Goal: Task Accomplishment & Management: Manage account settings

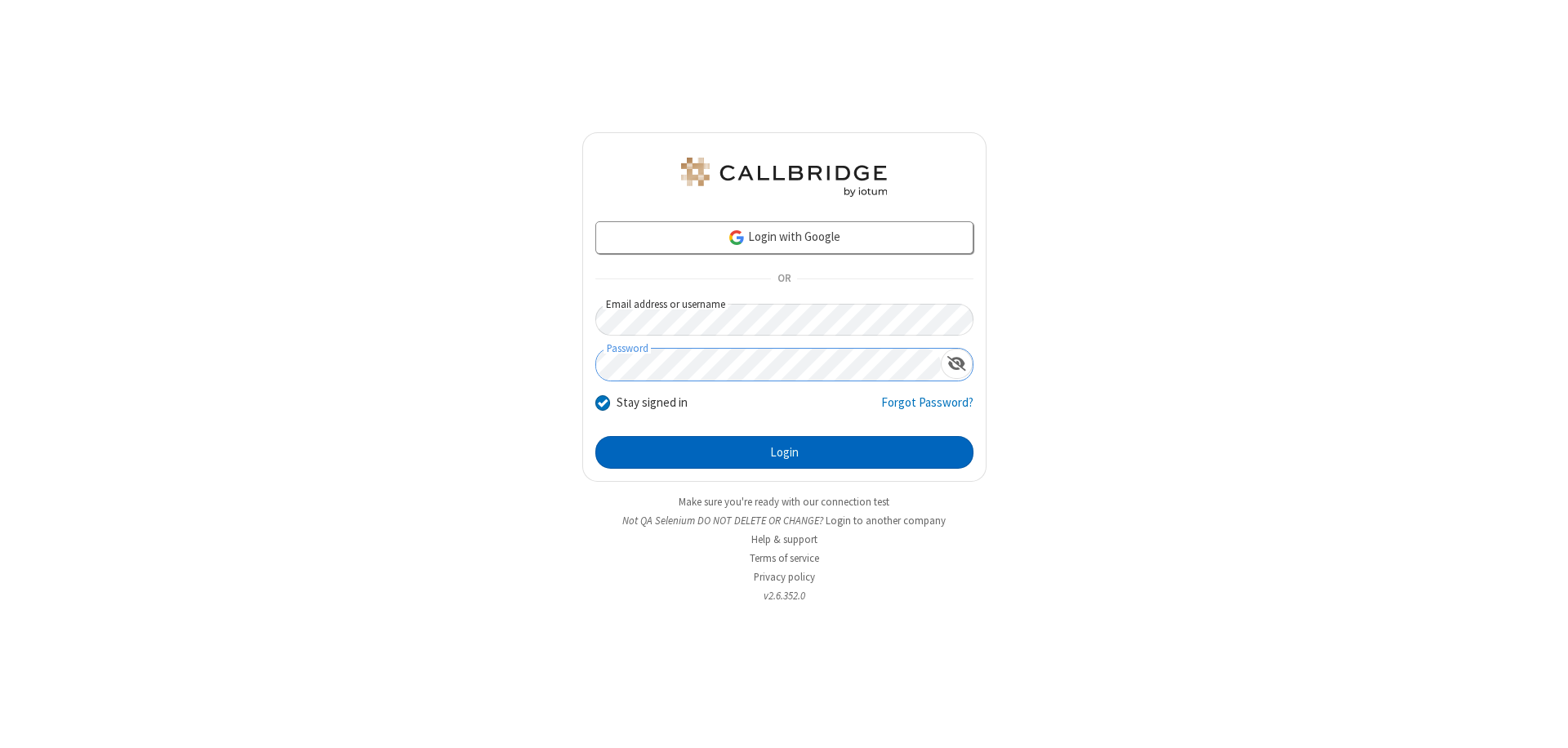
click at [784, 452] on button "Login" at bounding box center [784, 452] width 378 height 33
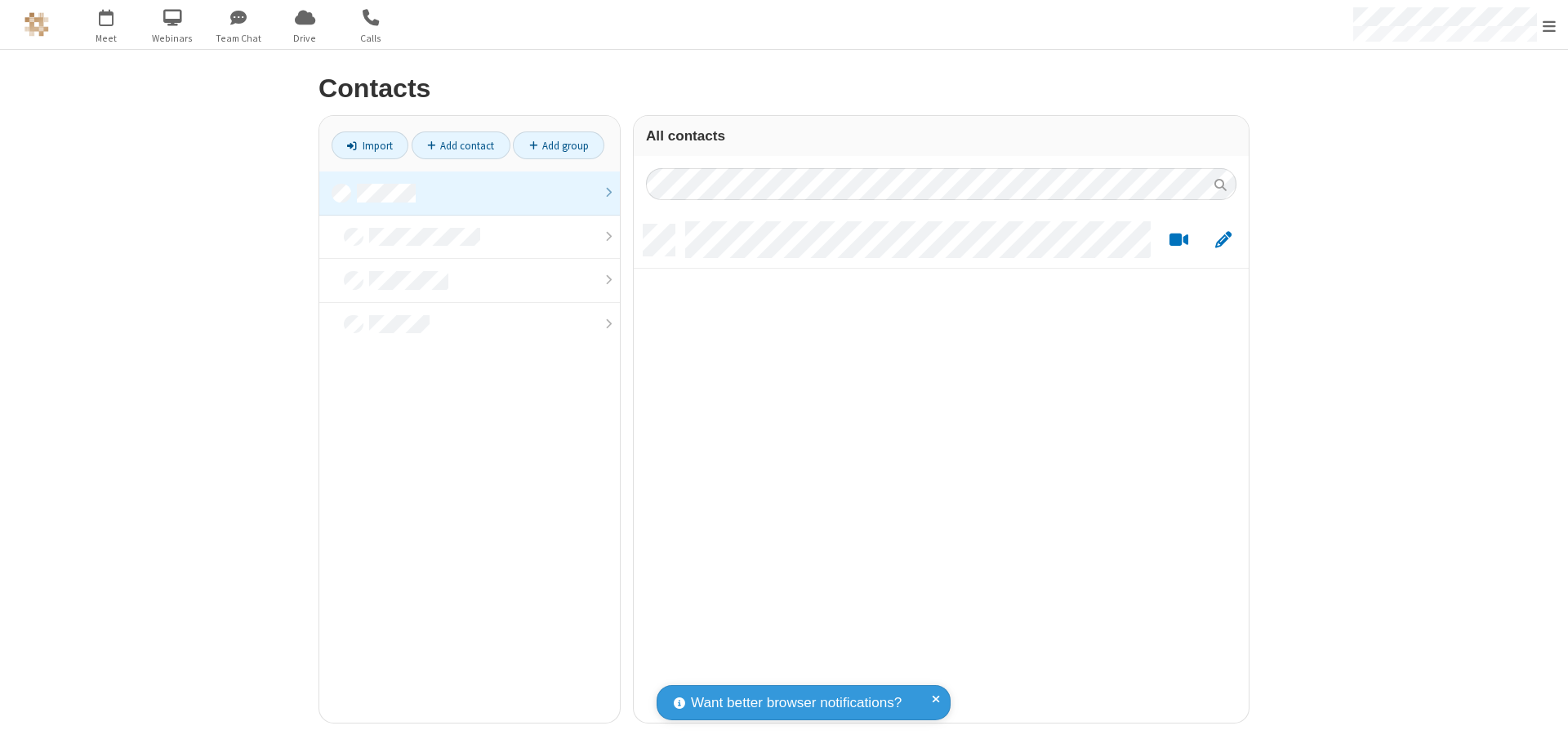
click at [470, 193] on link at bounding box center [469, 193] width 300 height 44
click at [460, 145] on link "Add contact" at bounding box center [460, 145] width 99 height 28
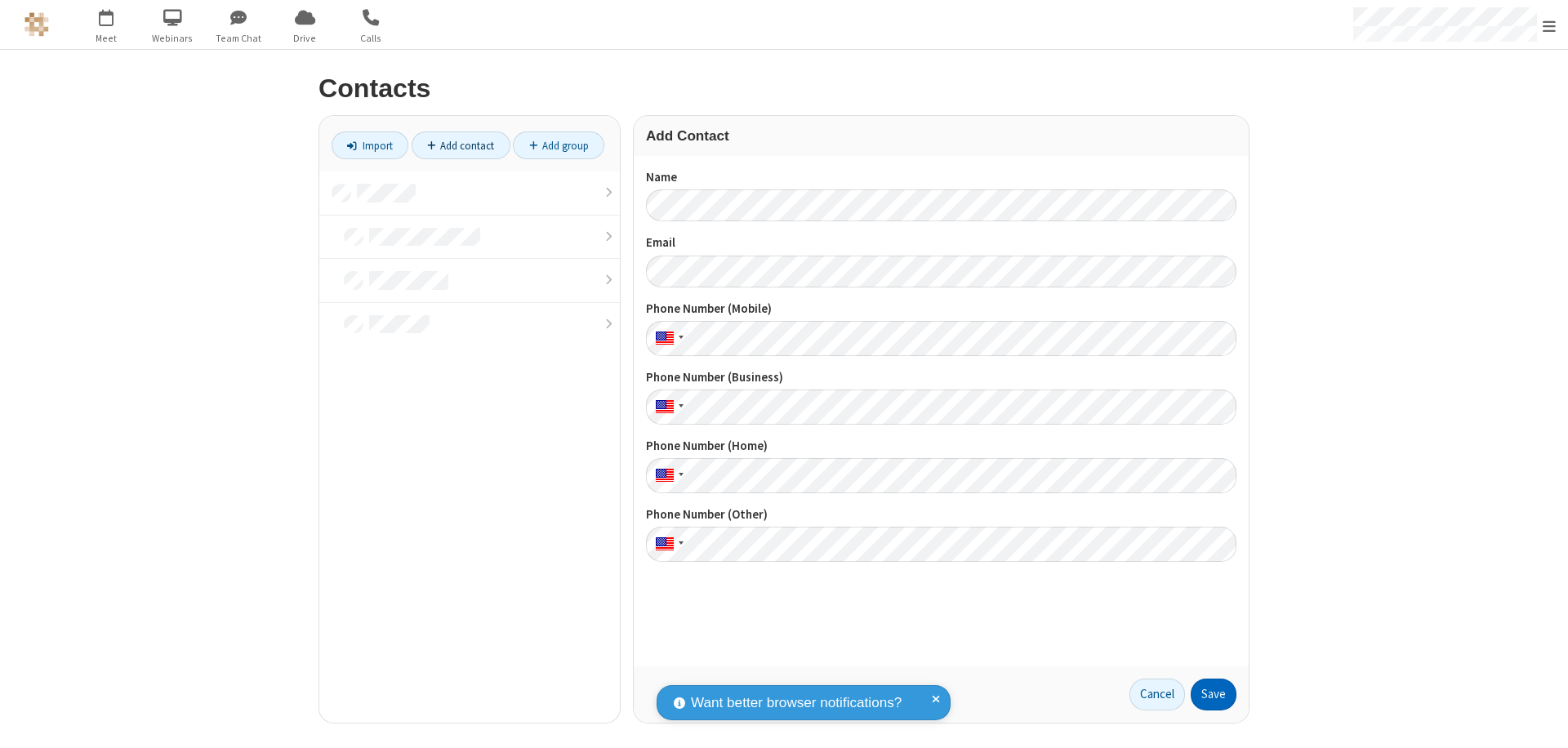
click at [1214, 694] on button "Save" at bounding box center [1213, 695] width 46 height 33
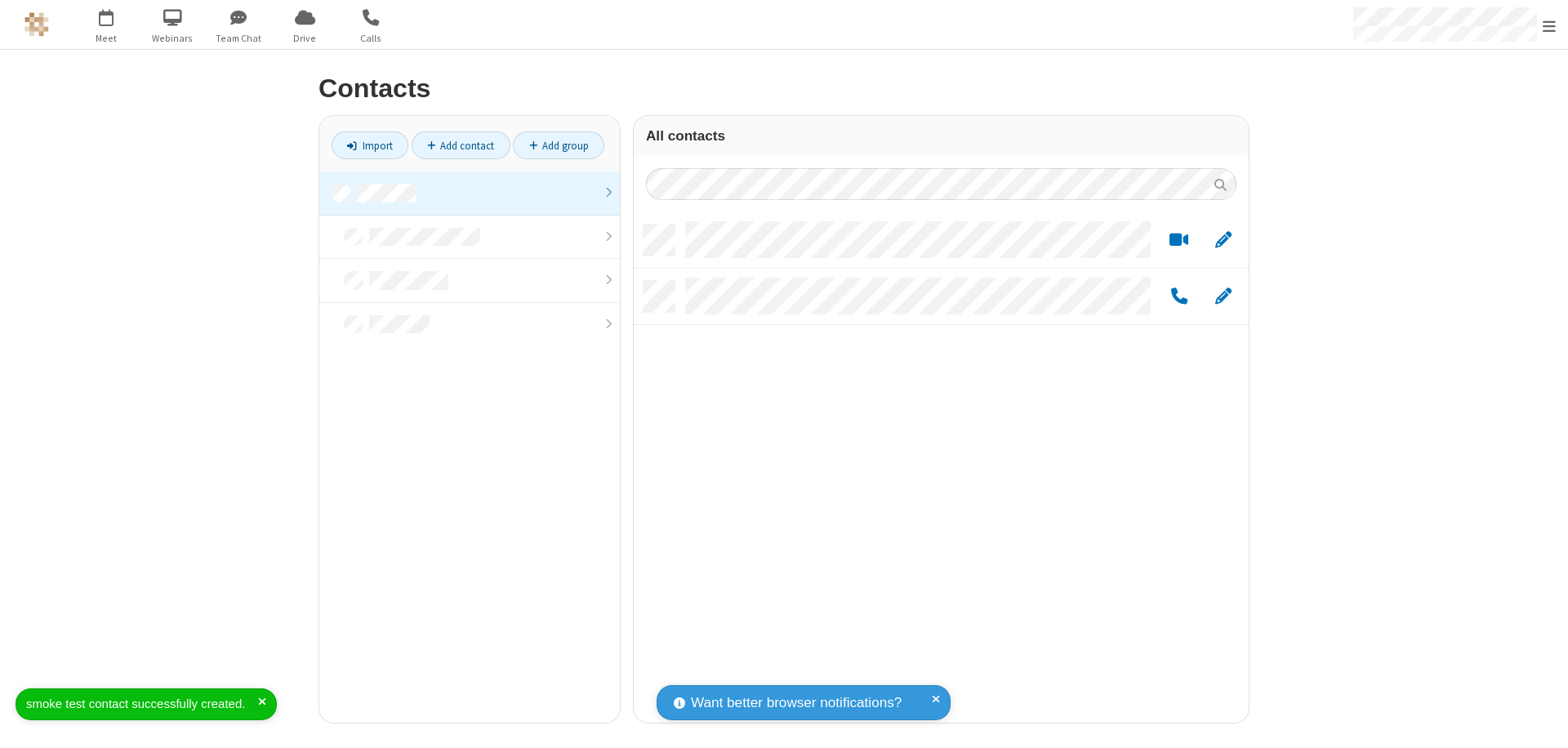
scroll to position [498, 603]
click at [460, 145] on link "Add contact" at bounding box center [460, 145] width 99 height 28
